Goal: Transaction & Acquisition: Purchase product/service

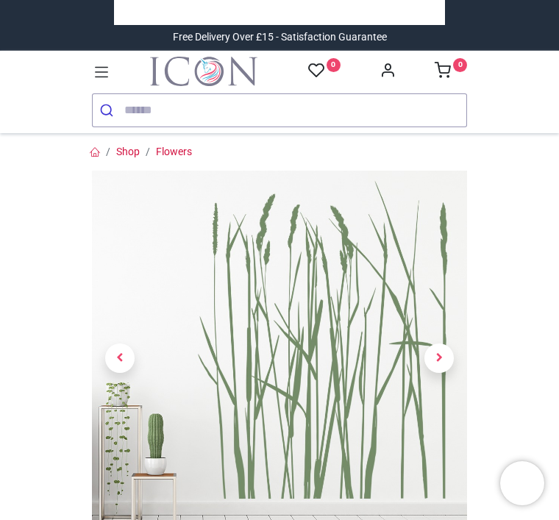
click at [447, 322] on link at bounding box center [439, 358] width 57 height 263
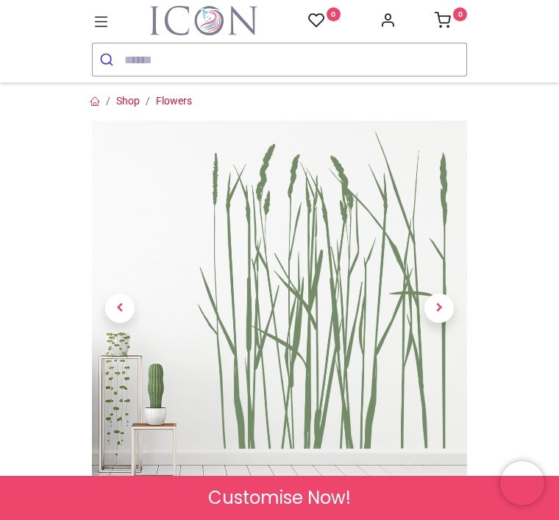
scroll to position [3, 0]
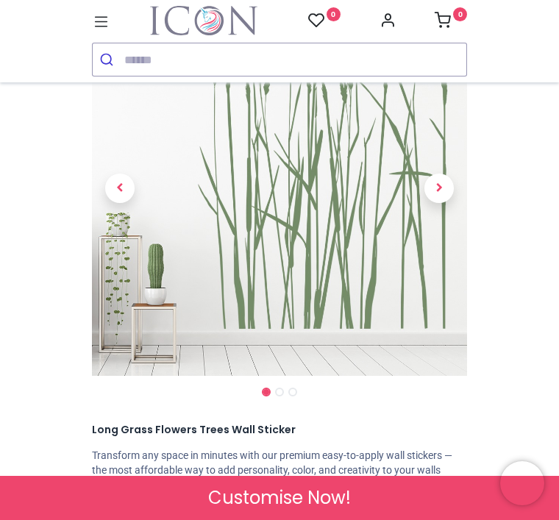
scroll to position [120, 0]
click at [291, 205] on img at bounding box center [279, 188] width 375 height 375
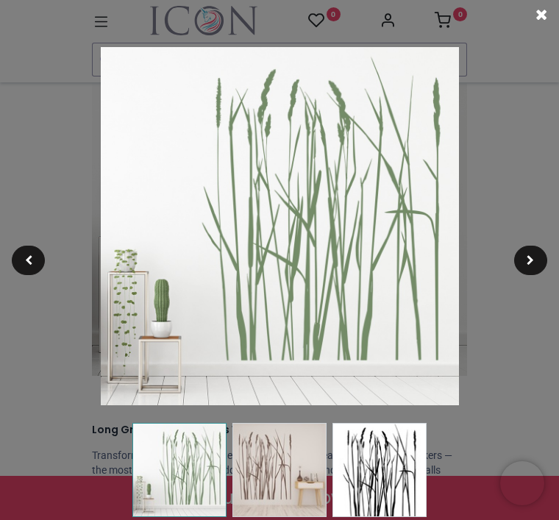
click at [341, 199] on img at bounding box center [280, 226] width 358 height 358
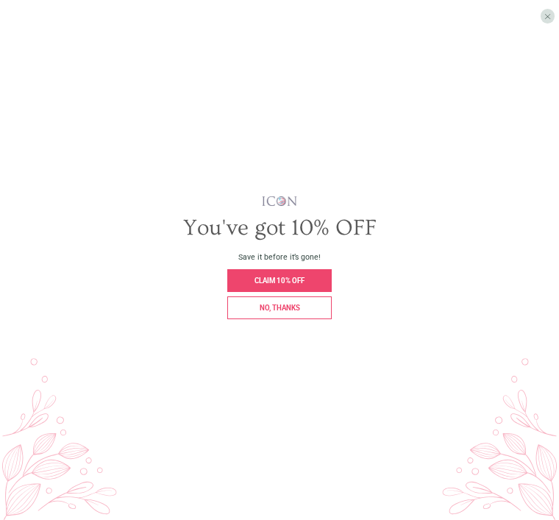
click at [295, 312] on span "No, thanks" at bounding box center [280, 308] width 40 height 8
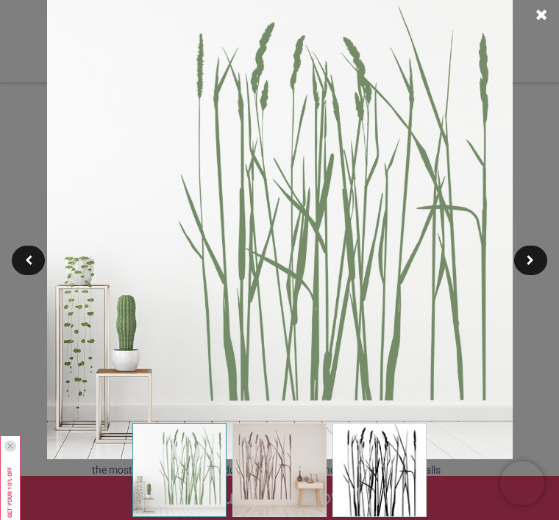
click at [37, 258] on div at bounding box center [28, 260] width 33 height 29
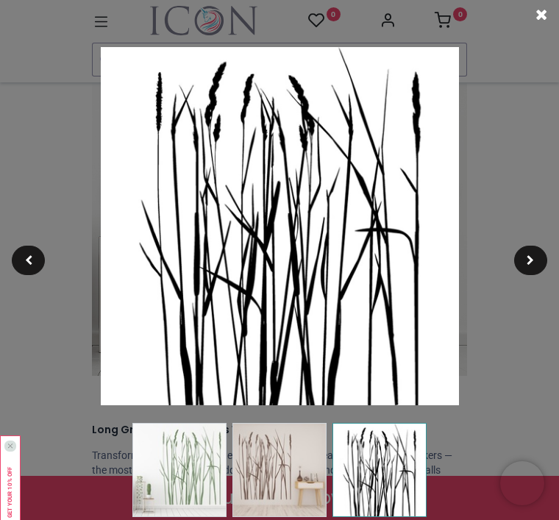
click at [38, 256] on div at bounding box center [28, 260] width 33 height 29
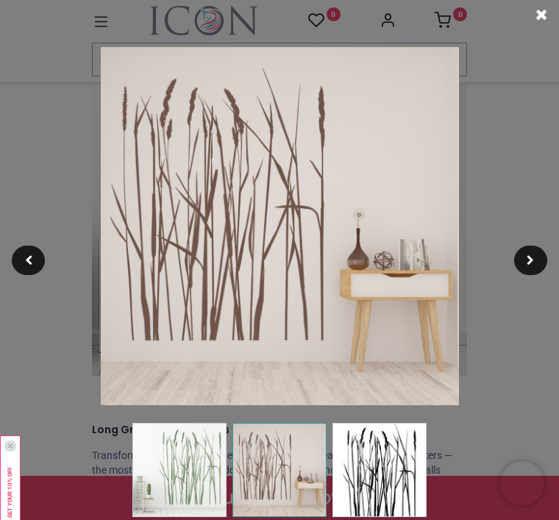
click at [537, 262] on div at bounding box center [531, 260] width 33 height 29
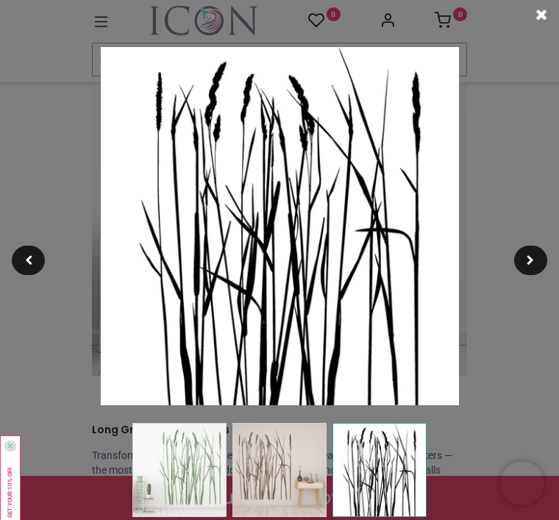
click at [532, 260] on span at bounding box center [530, 260] width 7 height 10
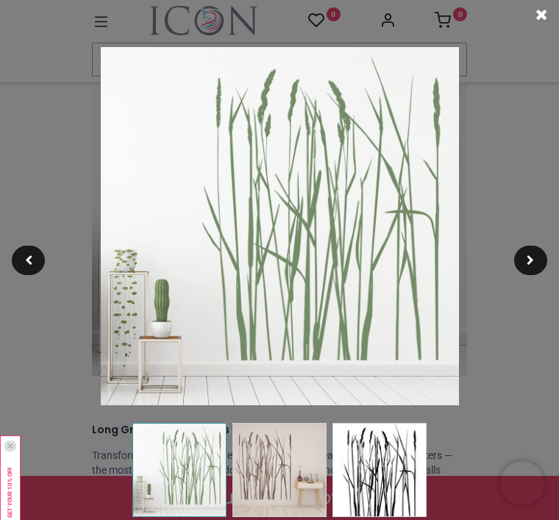
click at [550, 254] on div at bounding box center [279, 260] width 559 height 520
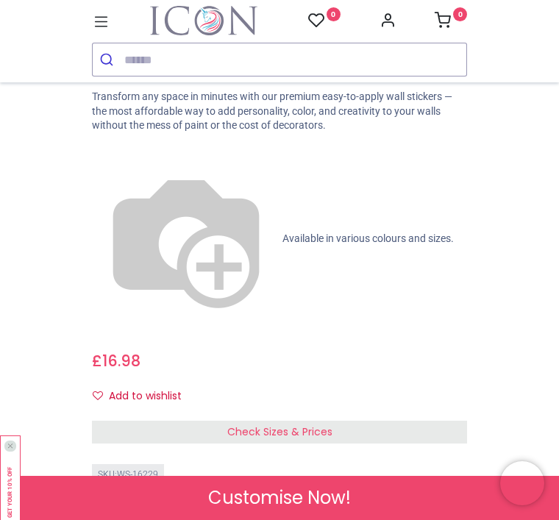
scroll to position [483, 0]
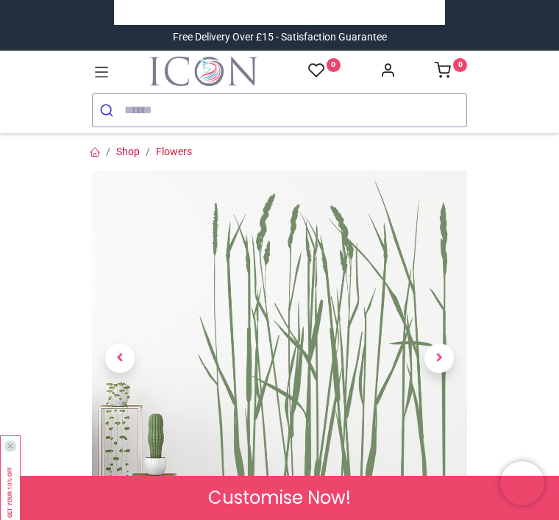
scroll to position [0, 0]
